Goal: Transaction & Acquisition: Subscribe to service/newsletter

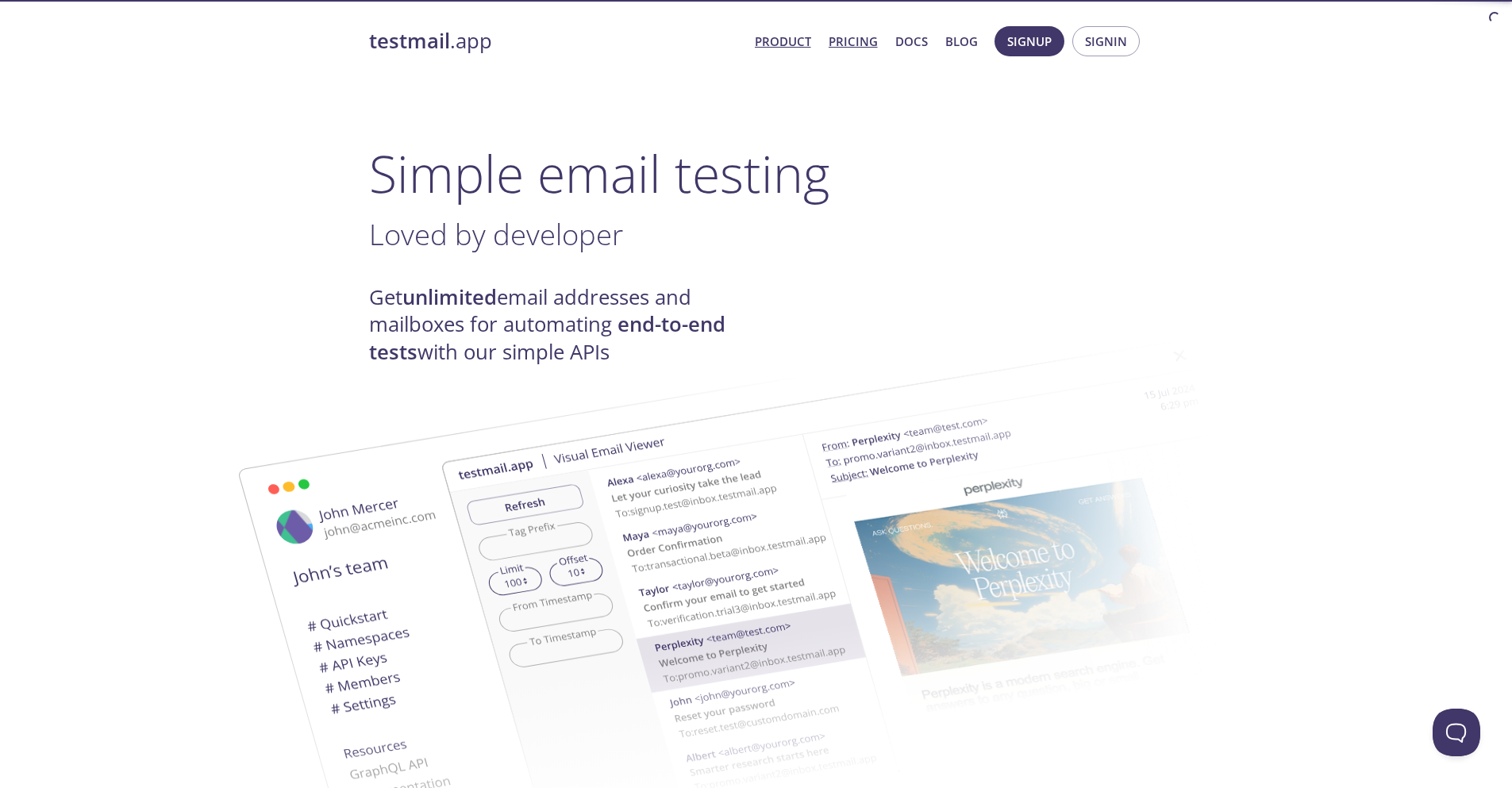
click at [862, 38] on link "Pricing" at bounding box center [853, 41] width 49 height 21
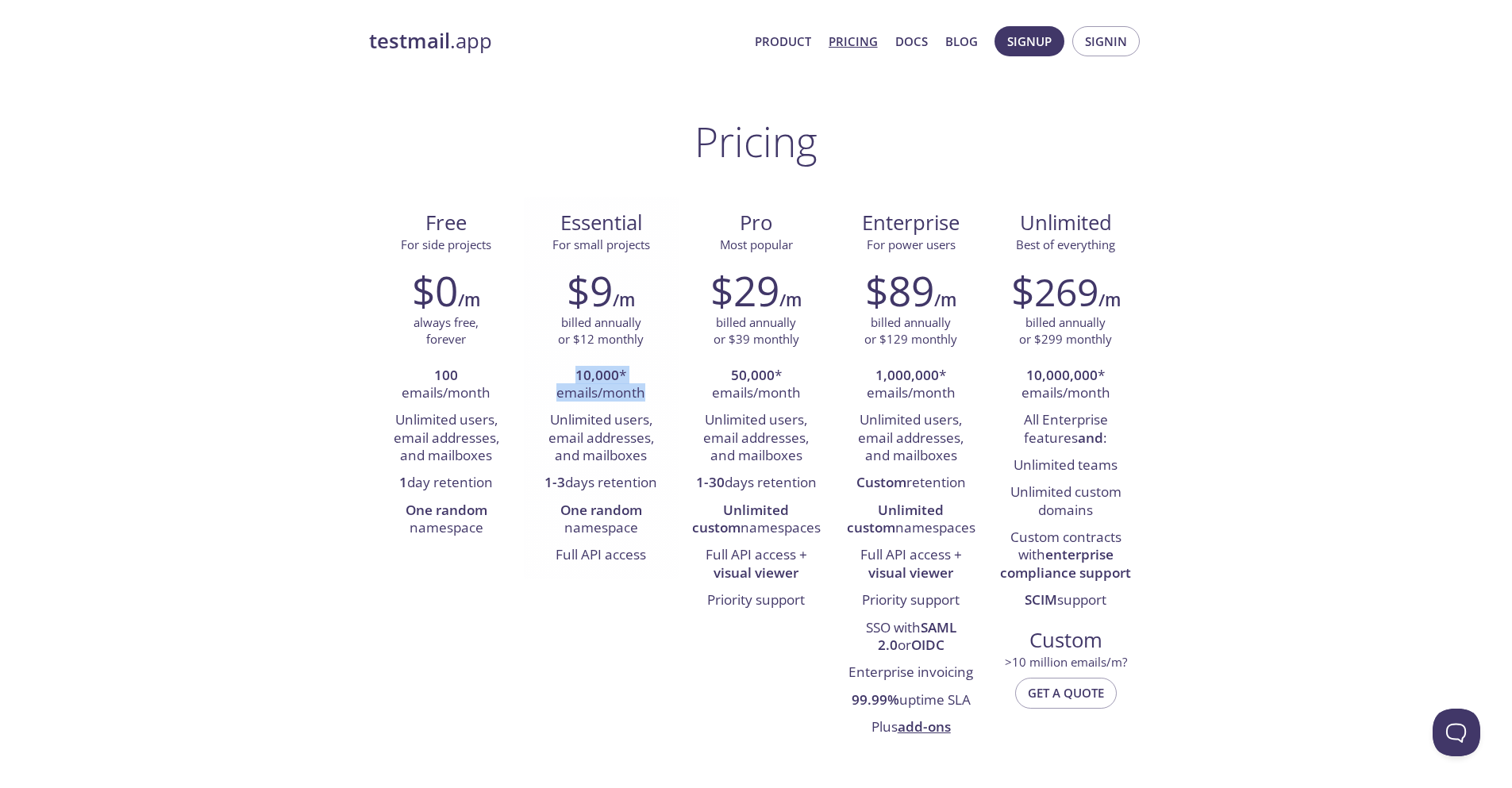
drag, startPoint x: 575, startPoint y: 373, endPoint x: 654, endPoint y: 401, distance: 83.8
click at [654, 401] on li "10,000 * emails/month" at bounding box center [601, 386] width 131 height 46
drag, startPoint x: 543, startPoint y: 421, endPoint x: 644, endPoint y: 453, distance: 105.9
click at [644, 453] on li "Unlimited users, email addresses, and mailboxes" at bounding box center [601, 437] width 131 height 62
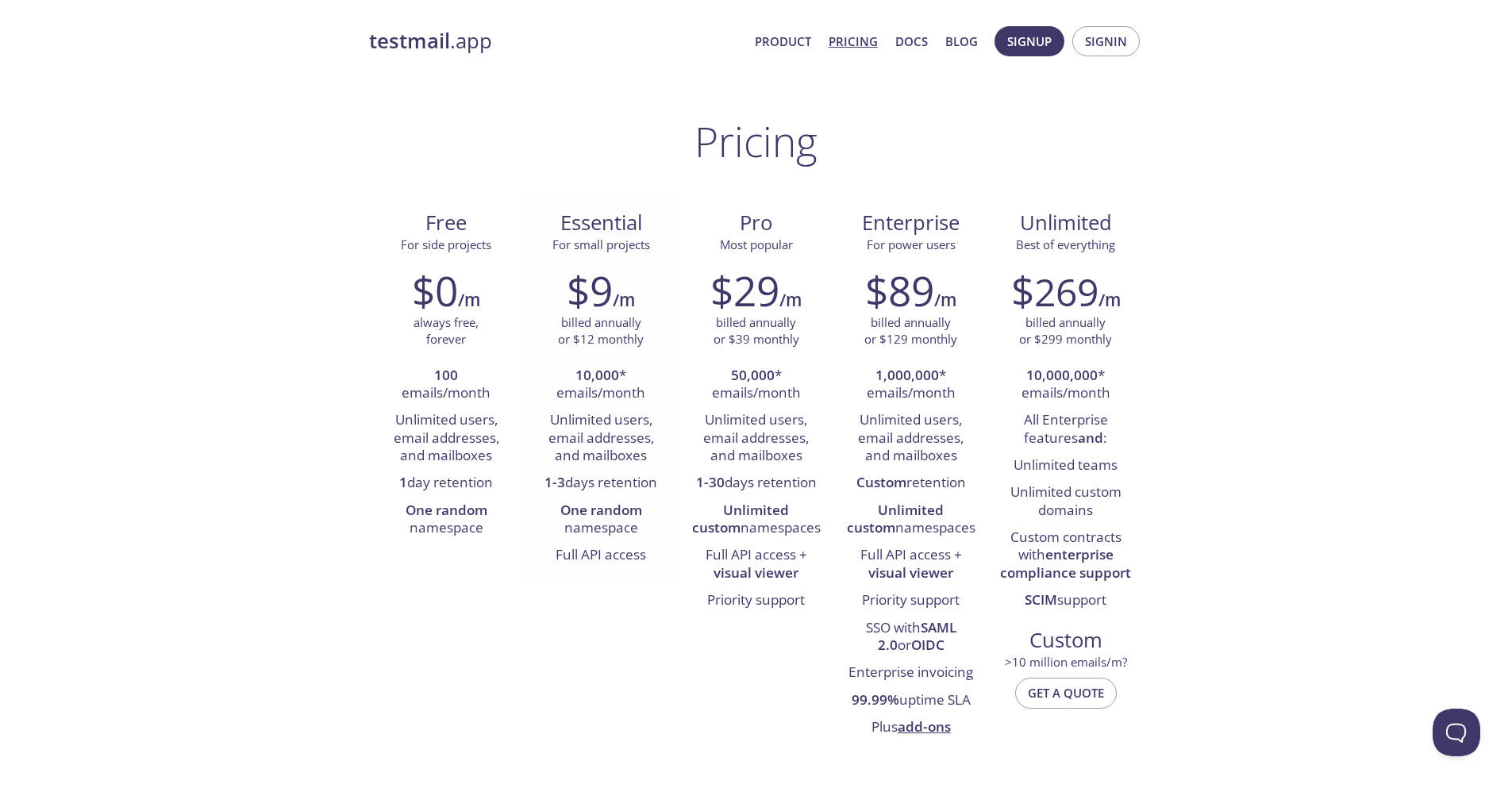
click at [645, 453] on li "Unlimited users, email addresses, and mailboxes" at bounding box center [601, 437] width 131 height 62
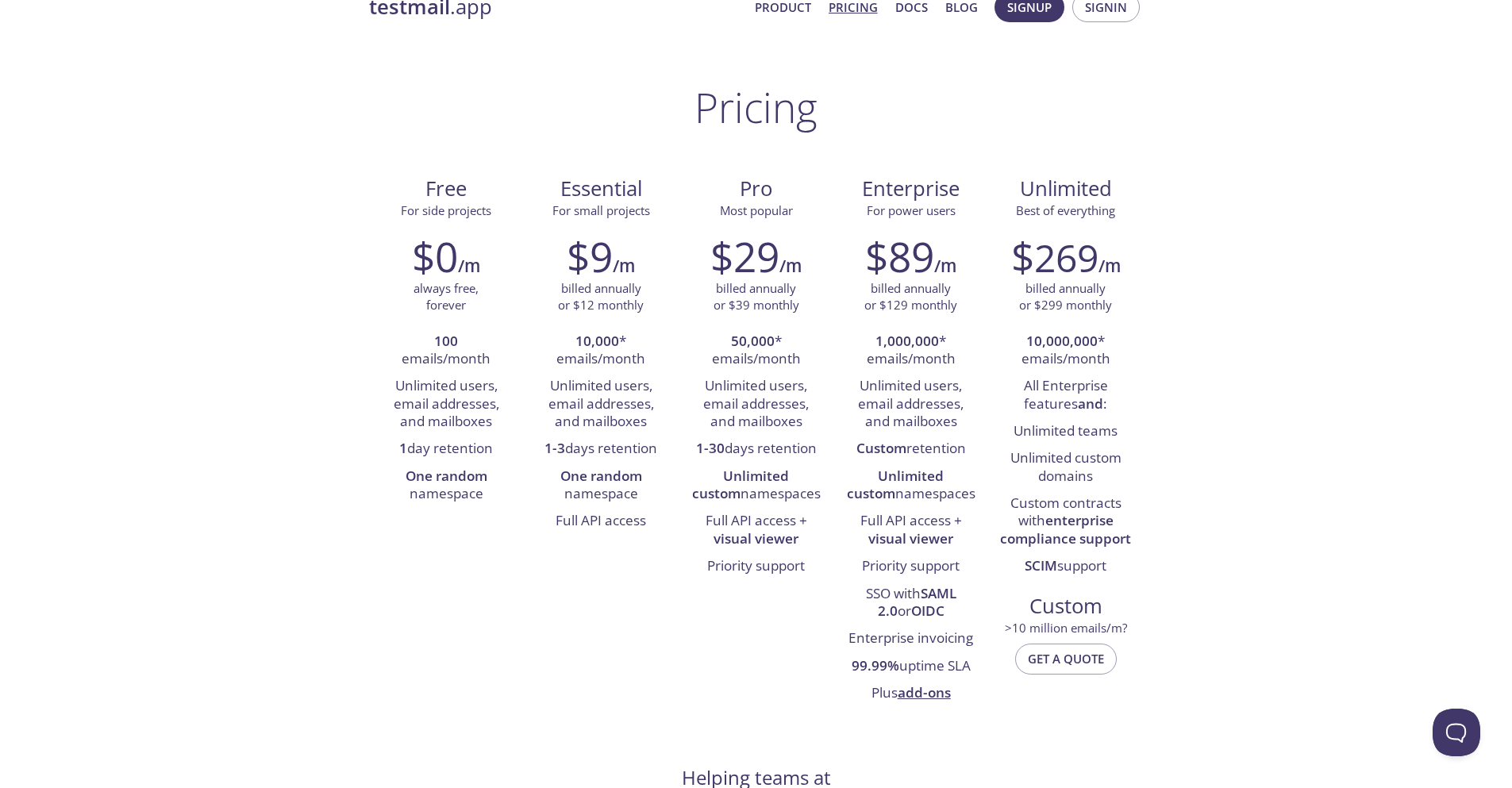
scroll to position [15, 0]
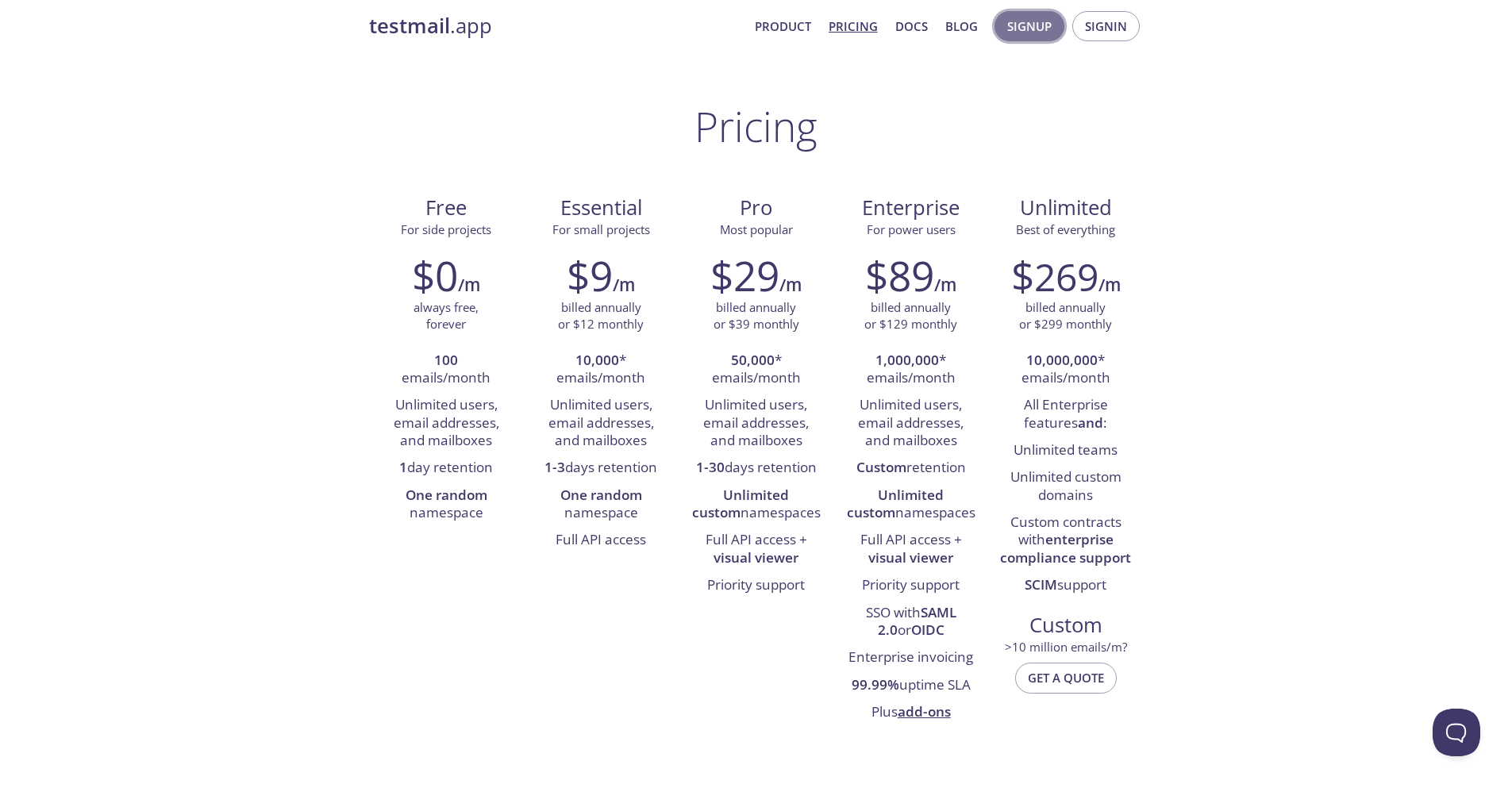
click at [1023, 24] on span "Signup" at bounding box center [1029, 26] width 45 height 21
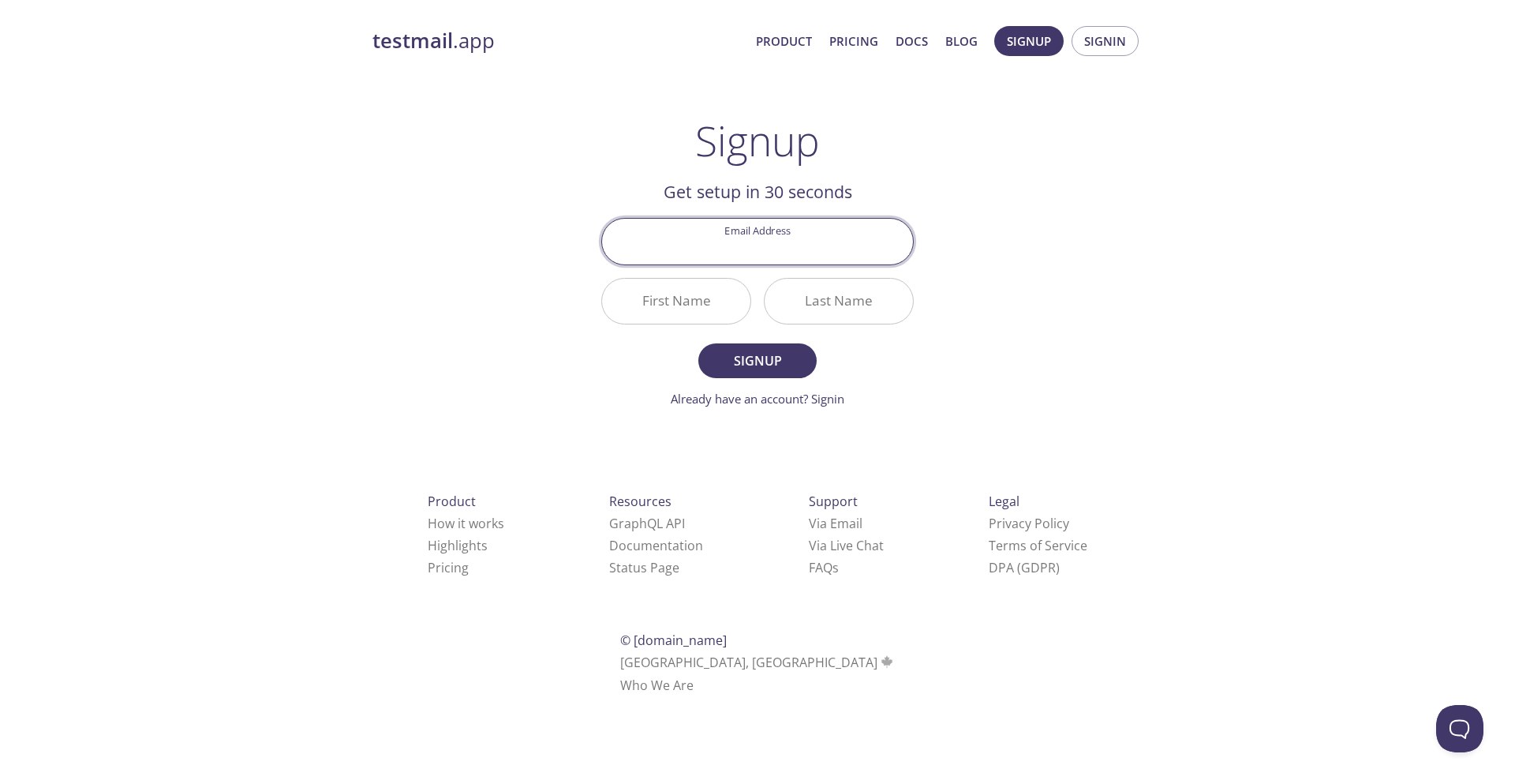
click at [786, 261] on input "Email Address" at bounding box center [757, 242] width 311 height 45
click at [775, 249] on input "Email Address" at bounding box center [757, 242] width 311 height 45
type input "dheeraj.gajula@colorado.edu"
type input "Dheeraj"
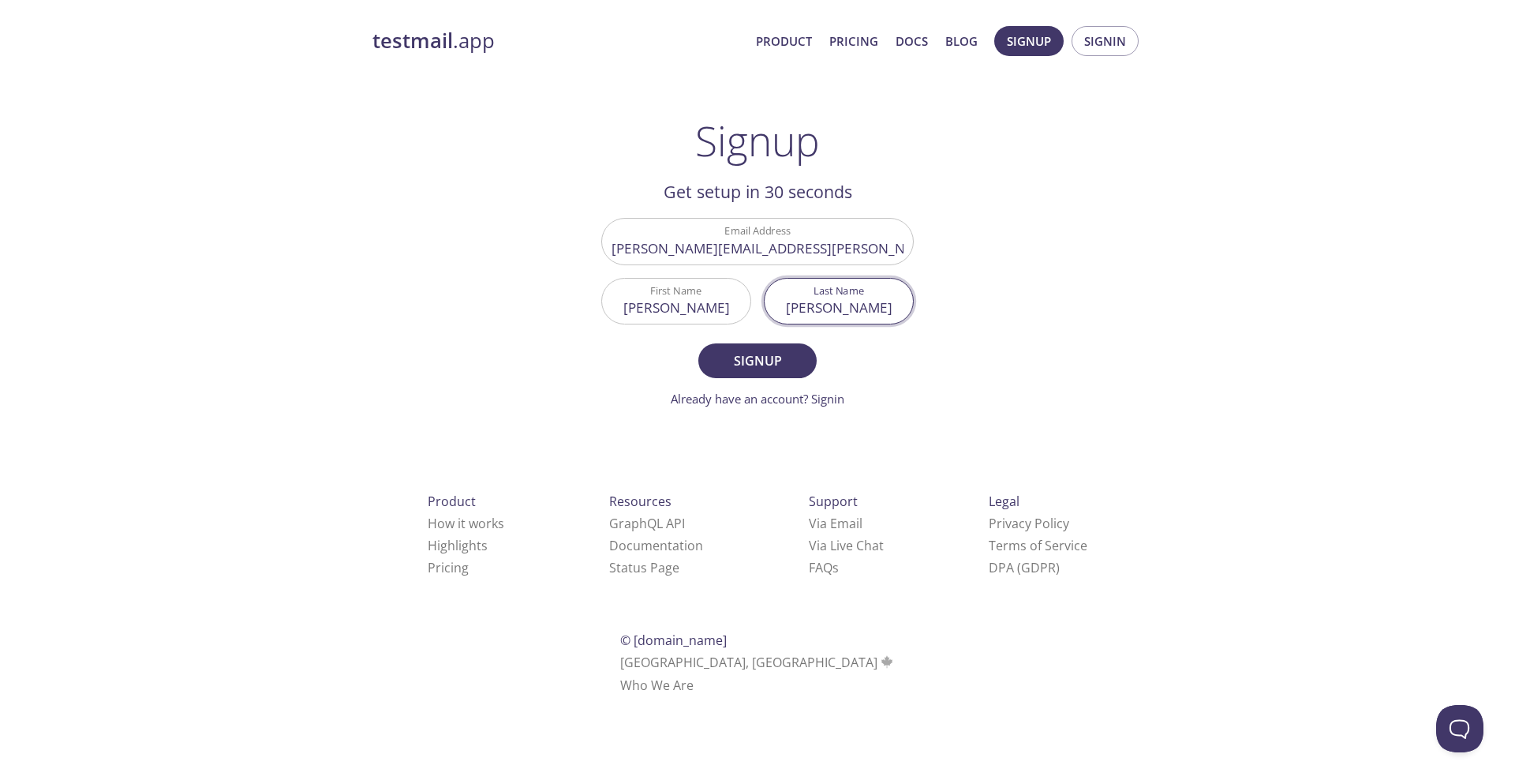
type input "Gajula"
click at [699, 344] on button "Signup" at bounding box center [758, 361] width 119 height 35
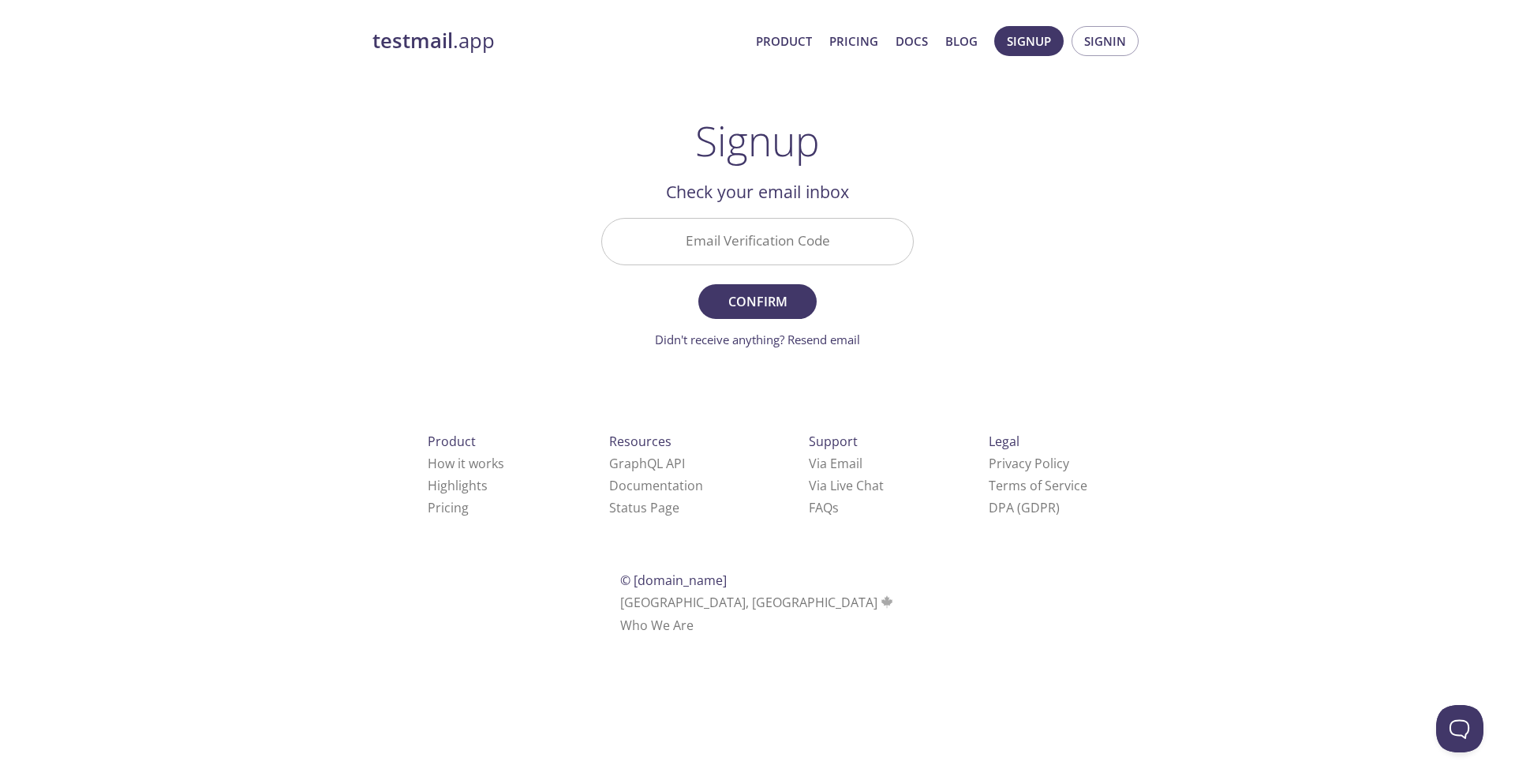
click at [800, 253] on input "Email Verification Code" at bounding box center [757, 242] width 311 height 45
click at [691, 246] on input "Email Verification Code" at bounding box center [757, 242] width 311 height 45
type input "K9T9PWP"
click at [699, 284] on button "Confirm" at bounding box center [758, 302] width 119 height 35
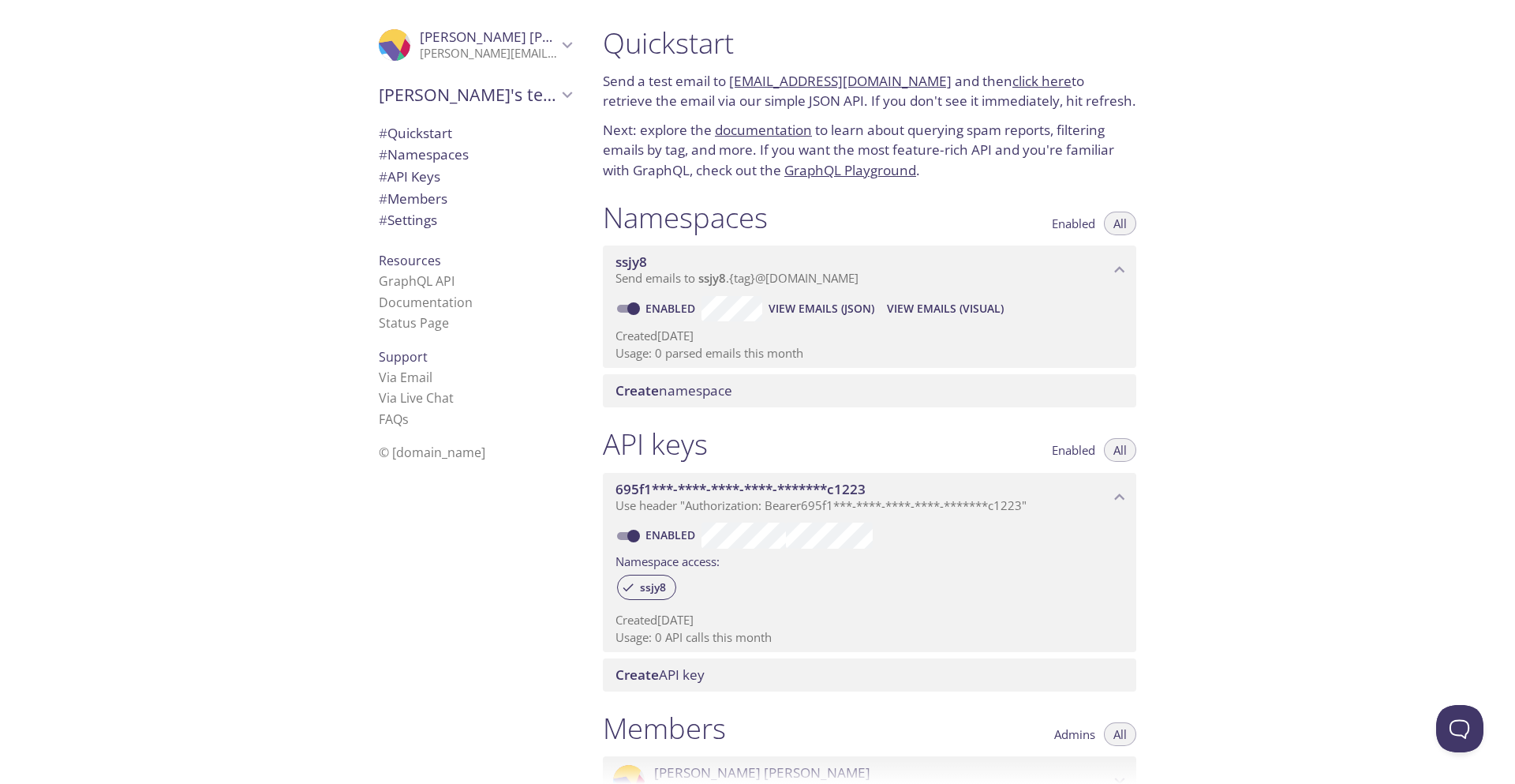
click at [416, 216] on span "# Settings" at bounding box center [407, 220] width 58 height 18
